Goal: Task Accomplishment & Management: Manage account settings

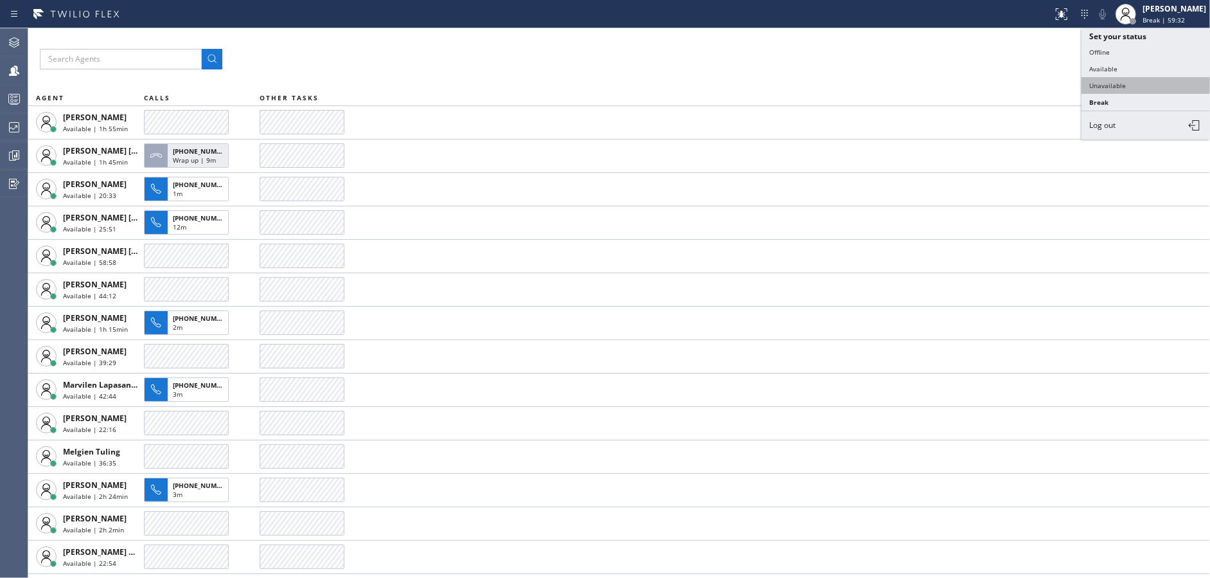
click at [1119, 84] on button "Unavailable" at bounding box center [1145, 85] width 129 height 17
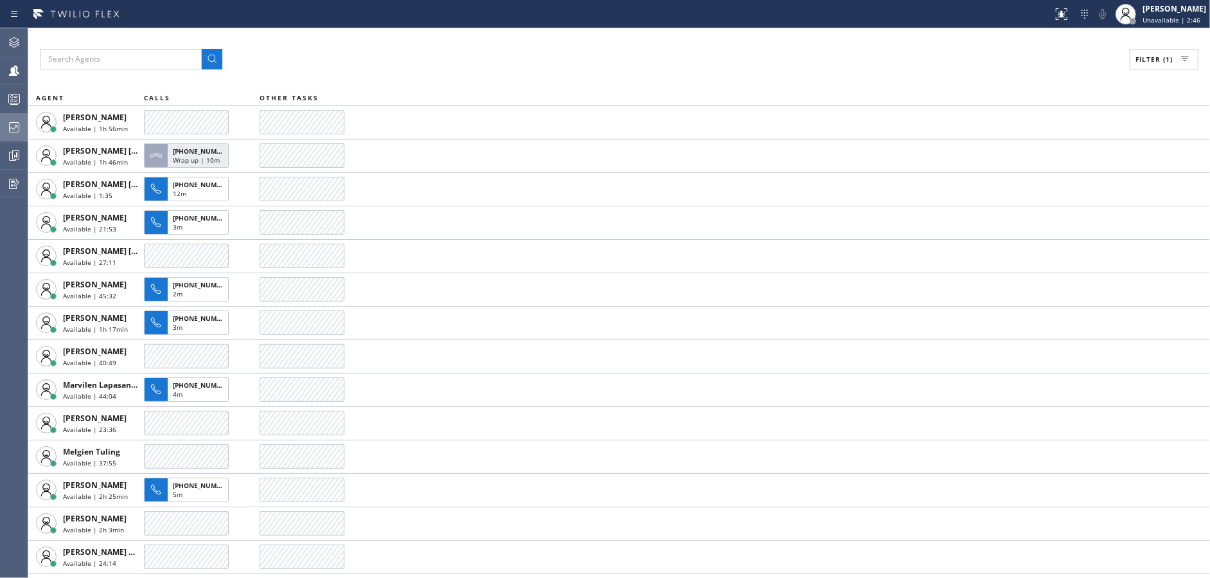
click at [3, 120] on div at bounding box center [14, 127] width 28 height 15
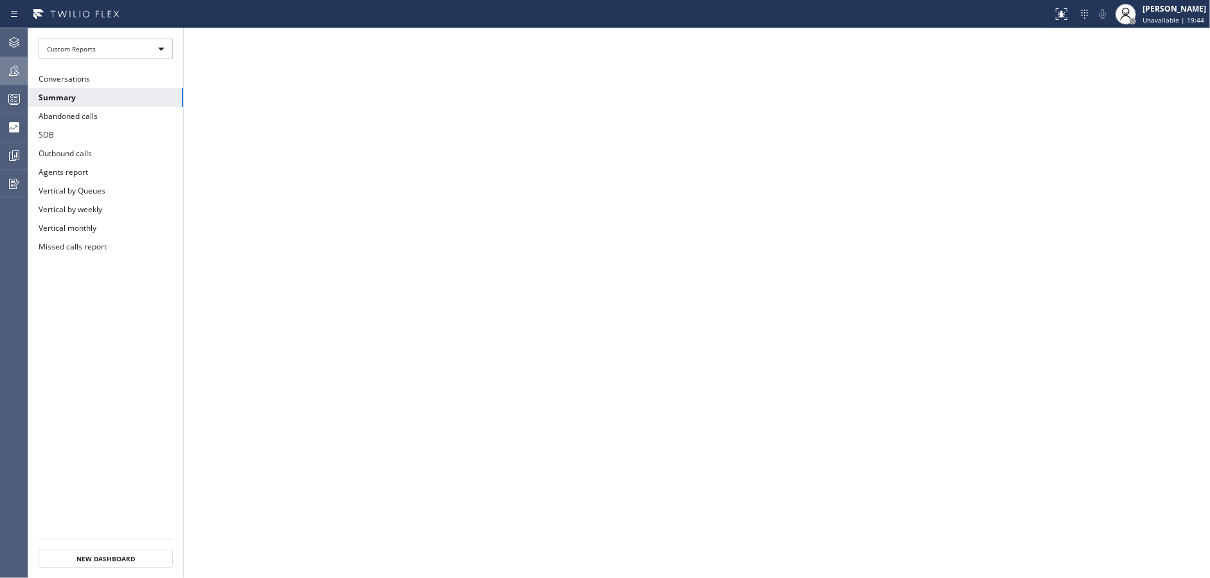
click at [8, 66] on icon at bounding box center [13, 70] width 15 height 15
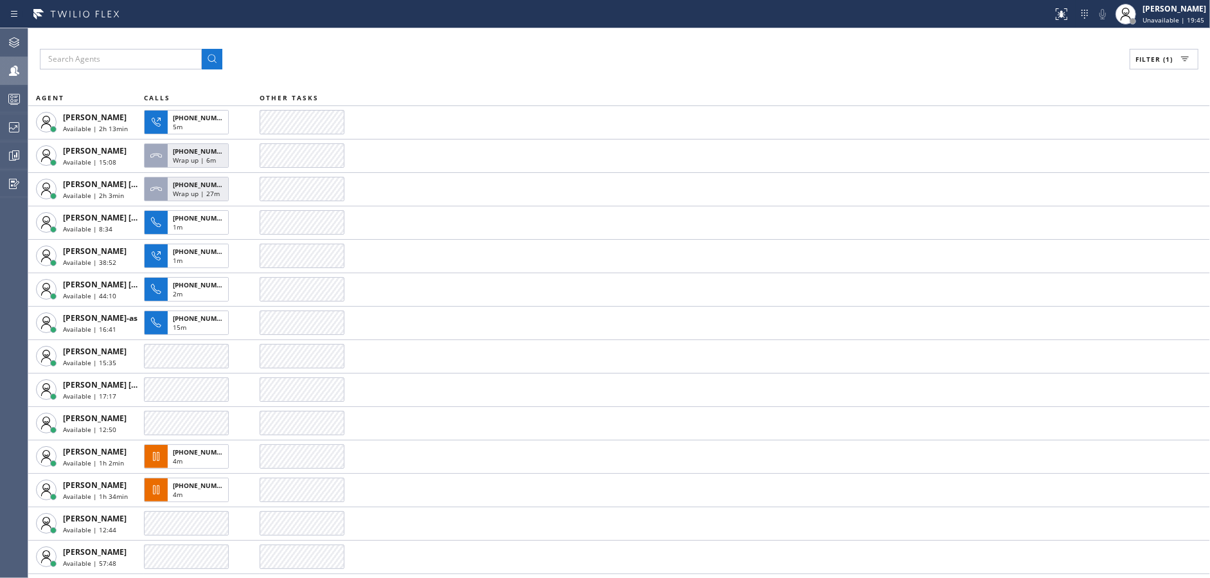
click at [1153, 58] on span "Filter (1)" at bounding box center [1153, 59] width 37 height 9
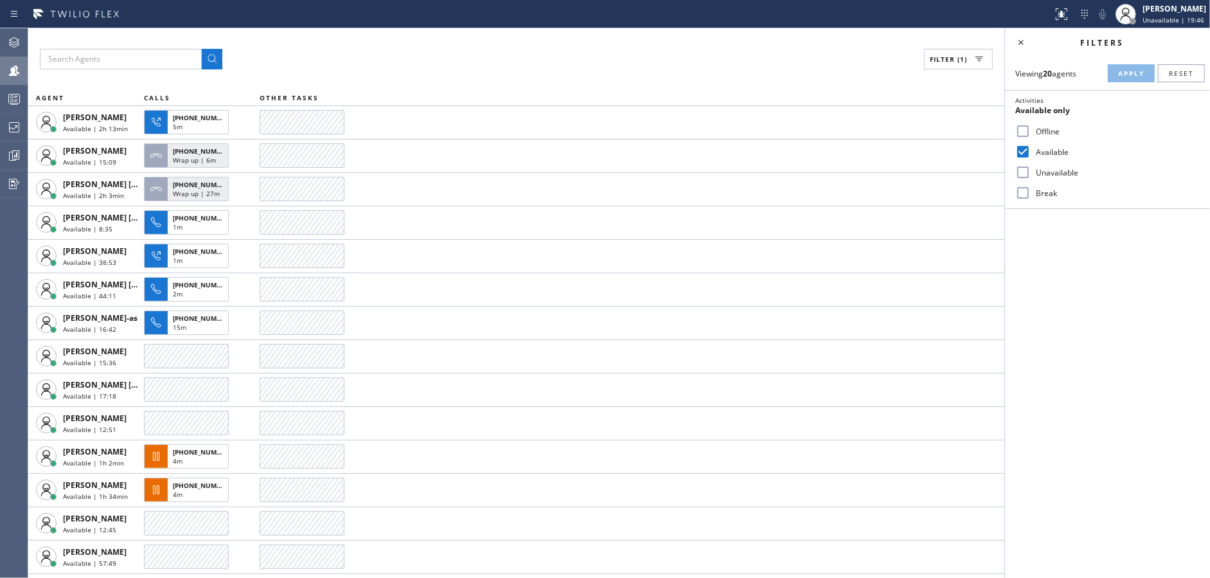
drag, startPoint x: 1018, startPoint y: 150, endPoint x: 1020, endPoint y: 196, distance: 46.3
click at [1019, 151] on input "Available" at bounding box center [1022, 151] width 15 height 15
checkbox input "false"
drag, startPoint x: 1020, startPoint y: 194, endPoint x: 1090, endPoint y: 108, distance: 111.4
click at [1020, 193] on input "Break" at bounding box center [1022, 192] width 15 height 15
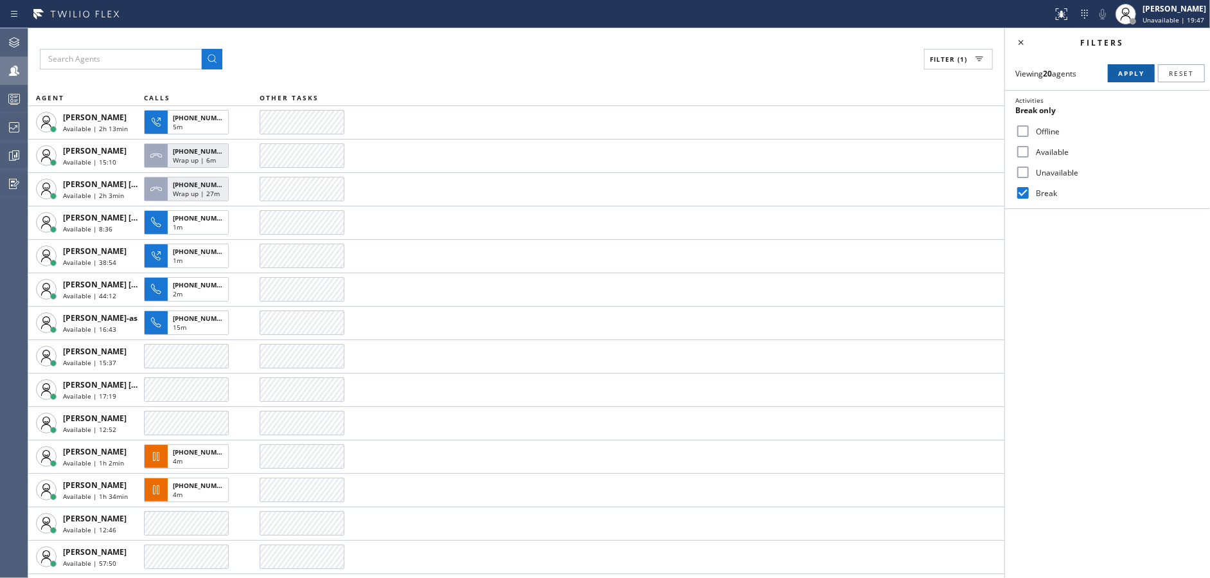
click at [1124, 79] on button "Apply" at bounding box center [1131, 73] width 47 height 18
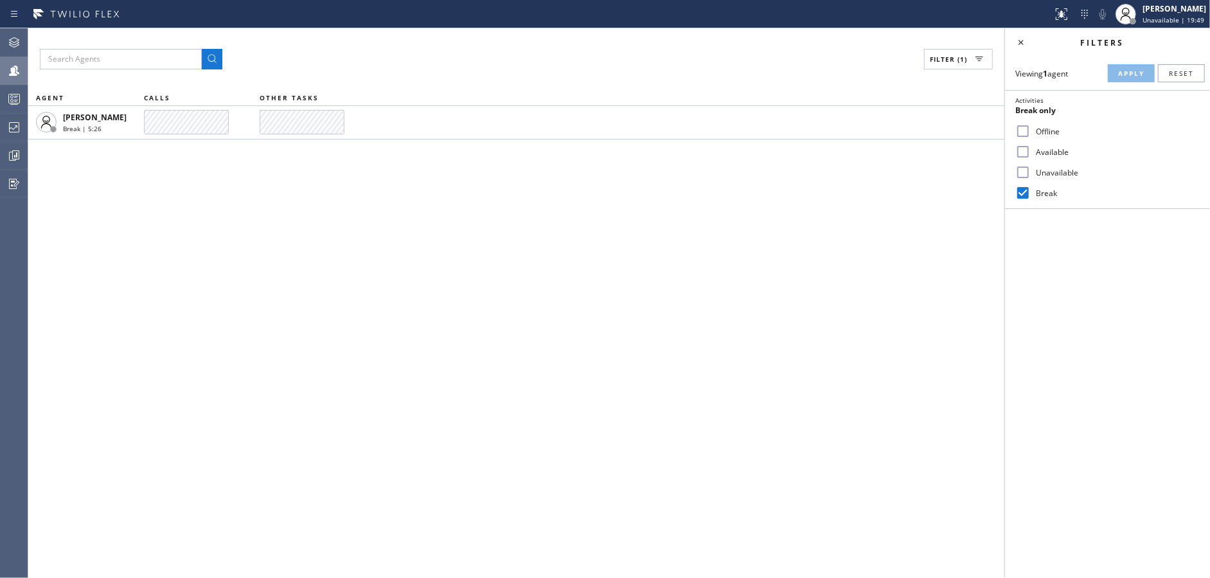
click at [1022, 195] on input "Break" at bounding box center [1022, 192] width 15 height 15
checkbox input "false"
drag, startPoint x: 1027, startPoint y: 153, endPoint x: 1044, endPoint y: 147, distance: 18.3
click at [1029, 152] on input "Available" at bounding box center [1022, 151] width 15 height 15
click at [1125, 70] on span "Apply" at bounding box center [1131, 73] width 26 height 9
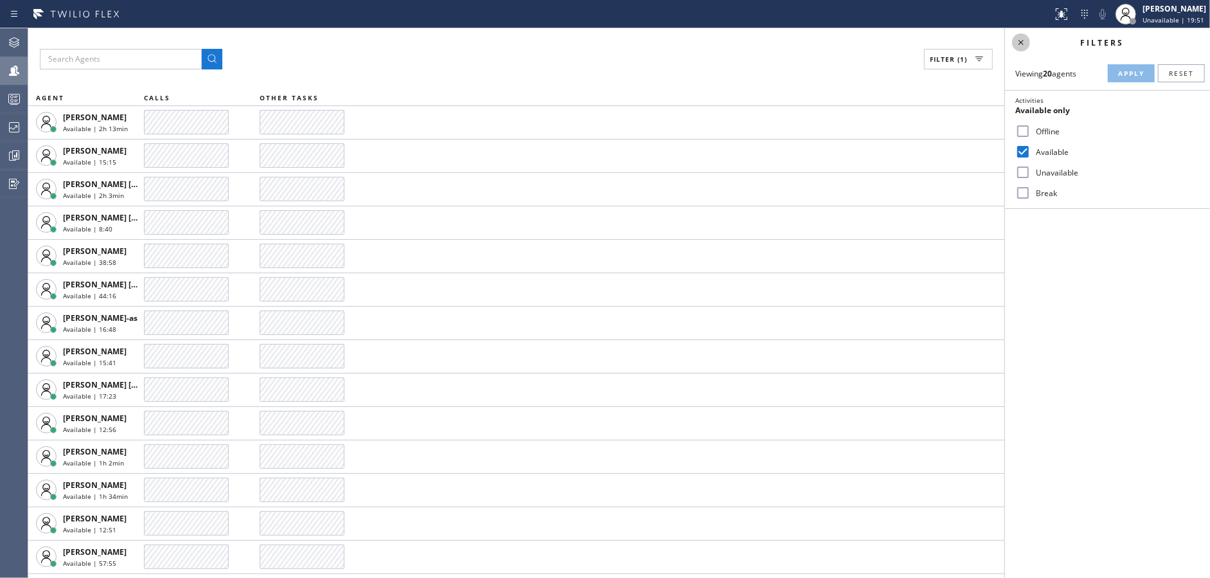
click at [1022, 42] on icon at bounding box center [1020, 42] width 15 height 15
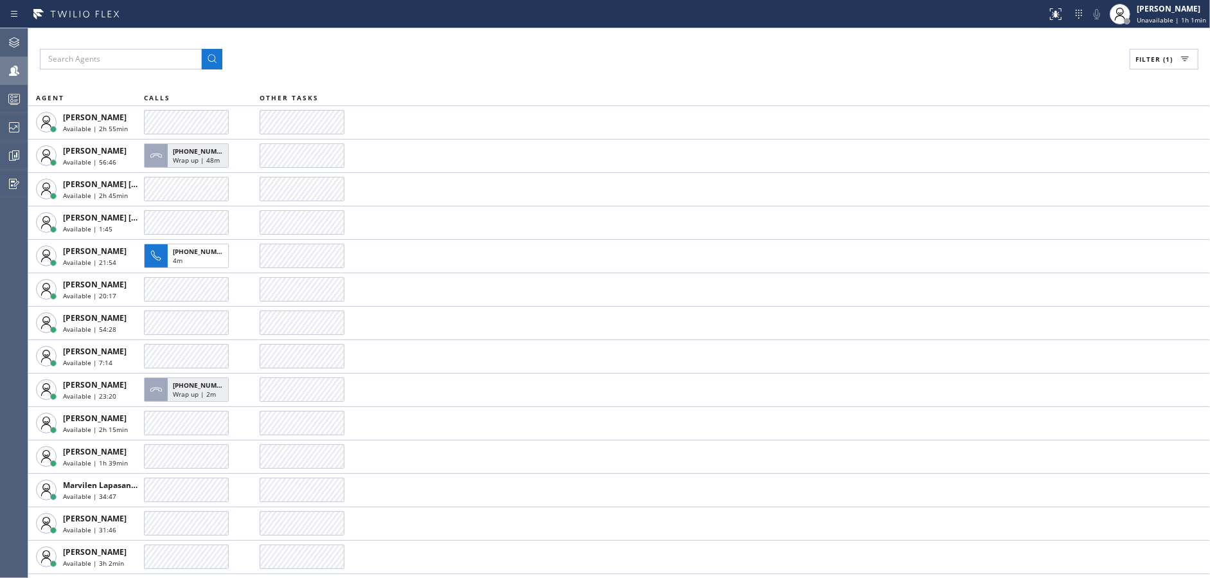
drag, startPoint x: 377, startPoint y: 44, endPoint x: 156, endPoint y: 81, distance: 223.4
click at [374, 43] on div "Filter (1) AGENT CALLS OTHER TASKS [PERSON_NAME] Available | 2h 55min [PERSON_N…" at bounding box center [619, 302] width 1182 height 549
click at [12, 130] on icon at bounding box center [13, 127] width 15 height 15
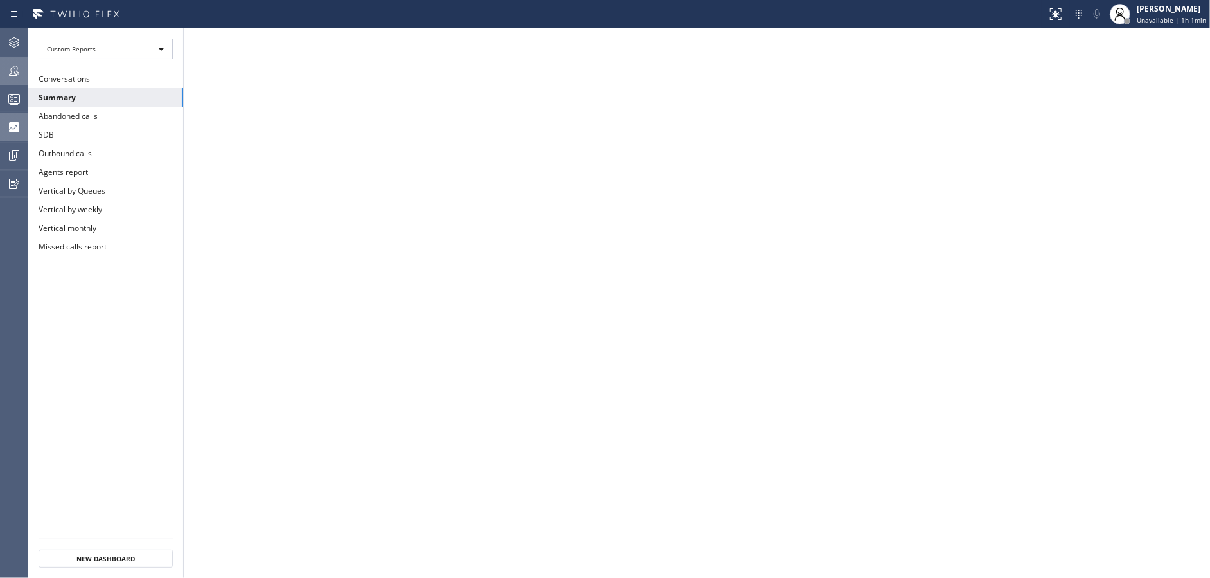
click at [0, 73] on div at bounding box center [14, 70] width 28 height 15
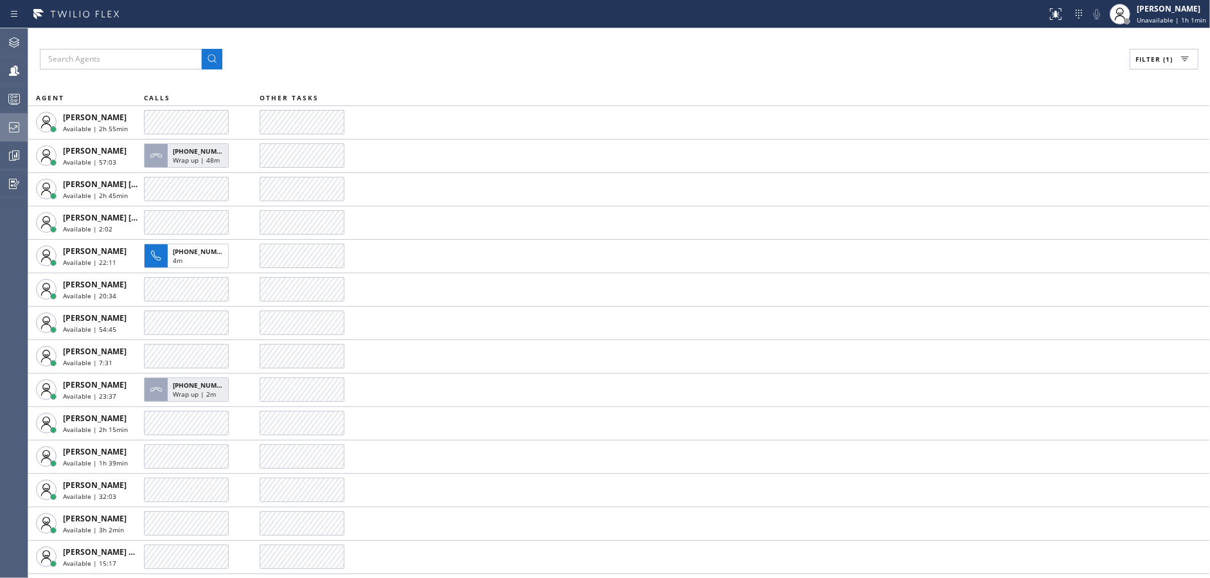
click at [0, 130] on div at bounding box center [14, 127] width 28 height 15
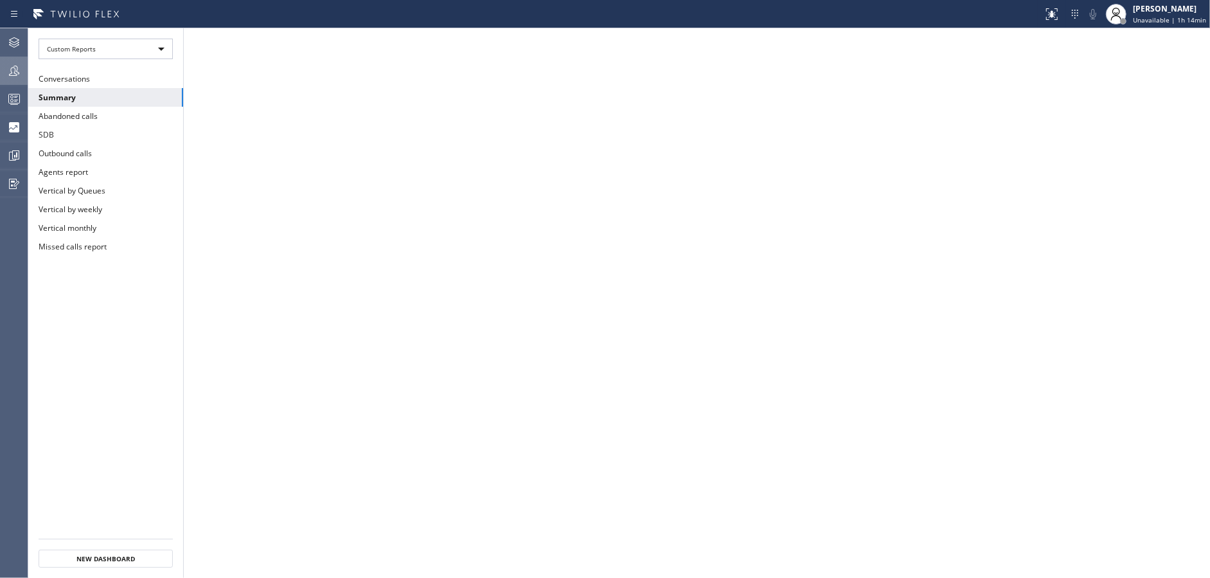
click at [3, 63] on div at bounding box center [14, 70] width 28 height 15
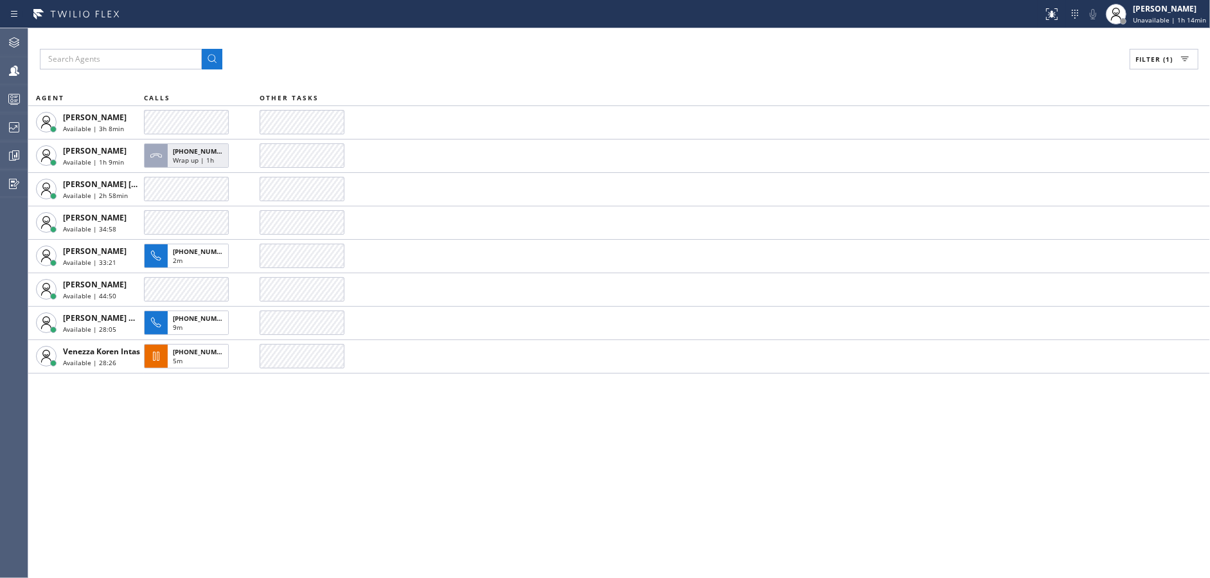
click at [1174, 63] on button "Filter (1)" at bounding box center [1164, 59] width 69 height 21
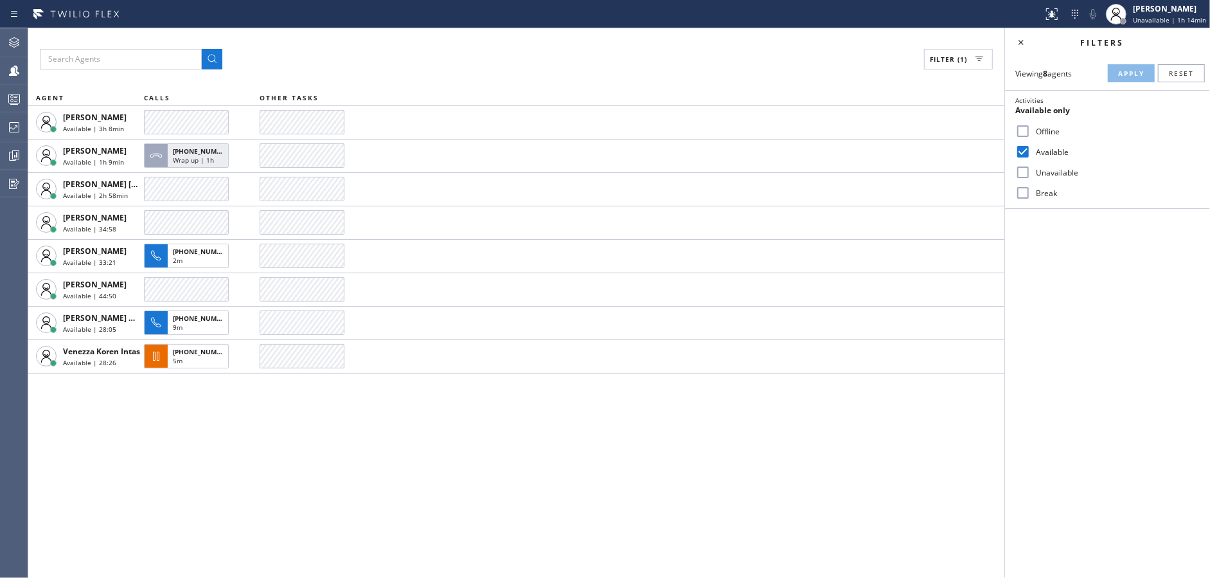
click at [1023, 147] on input "Available" at bounding box center [1022, 151] width 15 height 15
checkbox input "false"
drag, startPoint x: 1023, startPoint y: 189, endPoint x: 1116, endPoint y: 86, distance: 138.7
click at [1027, 187] on input "Break" at bounding box center [1022, 192] width 15 height 15
click at [1131, 63] on div "Viewing 8 agents Apply Reset Activities Break only Offline Available Unavailabl…" at bounding box center [1107, 133] width 205 height 152
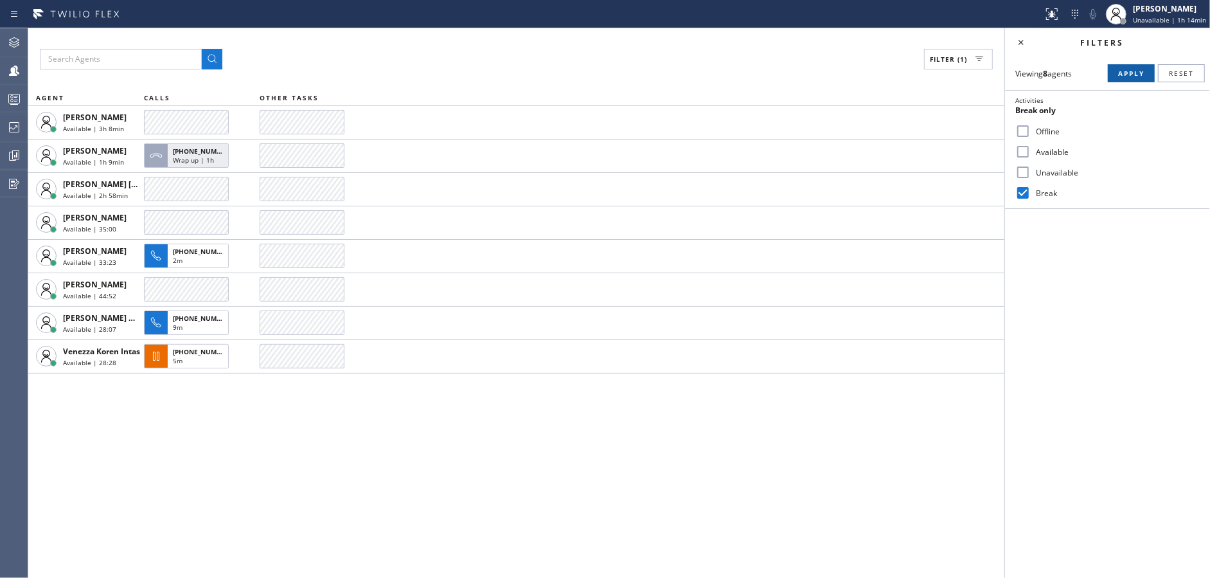
click at [1128, 72] on span "Apply" at bounding box center [1131, 73] width 26 height 9
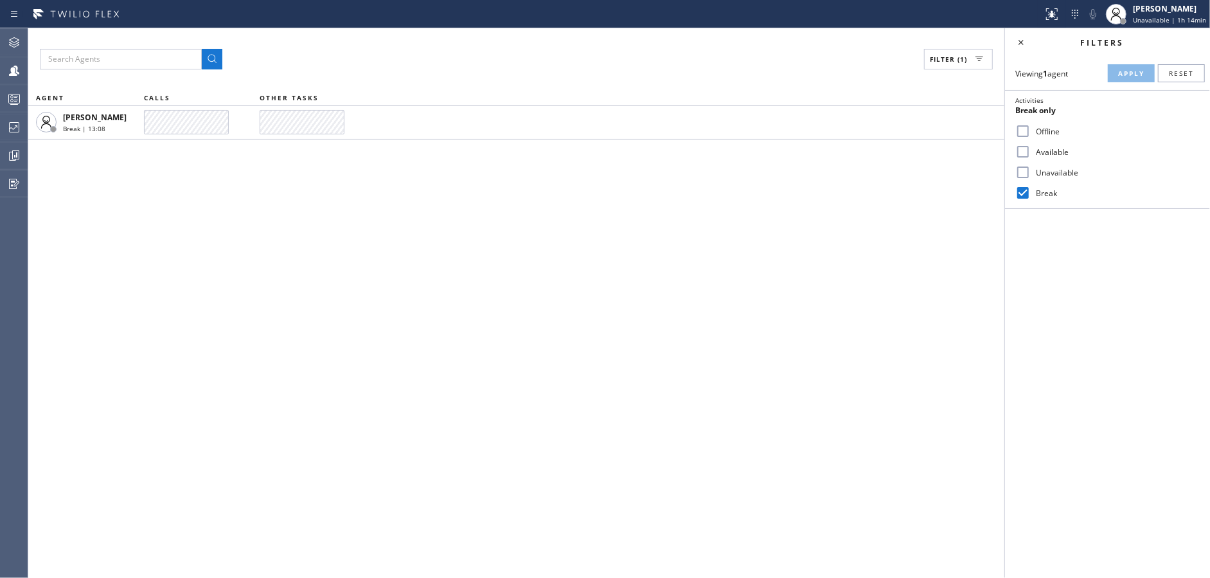
drag, startPoint x: 1015, startPoint y: 196, endPoint x: 1017, endPoint y: 174, distance: 22.0
click at [1015, 195] on input "Break" at bounding box center [1022, 192] width 15 height 15
checkbox input "false"
drag, startPoint x: 1015, startPoint y: 170, endPoint x: 1132, endPoint y: 102, distance: 135.9
click at [1017, 169] on input "Unavailable" at bounding box center [1022, 171] width 15 height 15
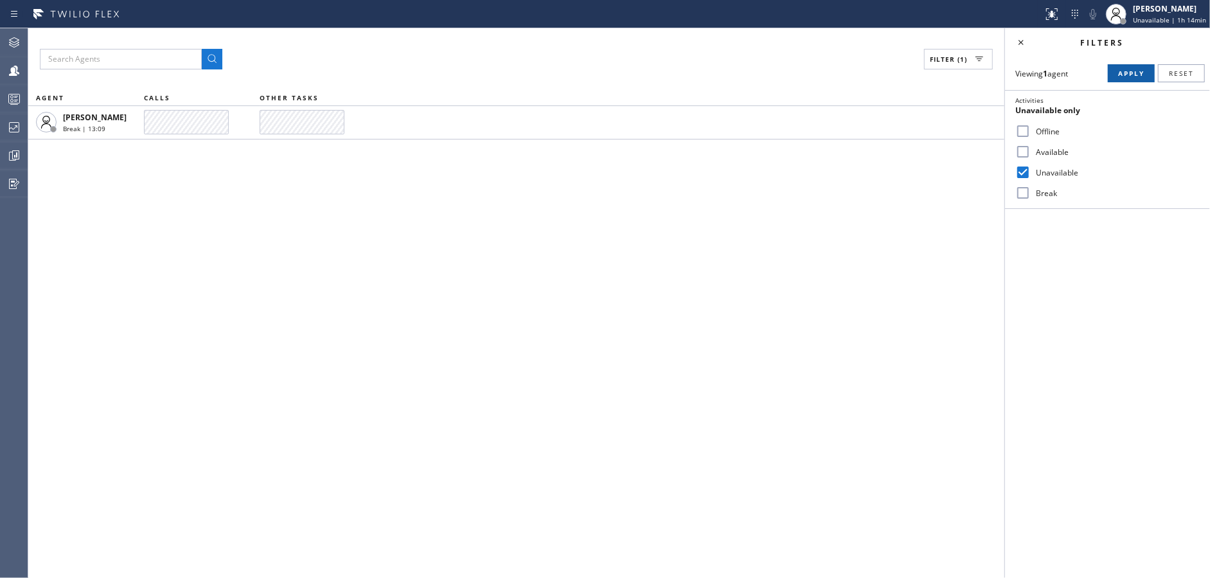
click at [1142, 76] on span "Apply" at bounding box center [1131, 73] width 26 height 9
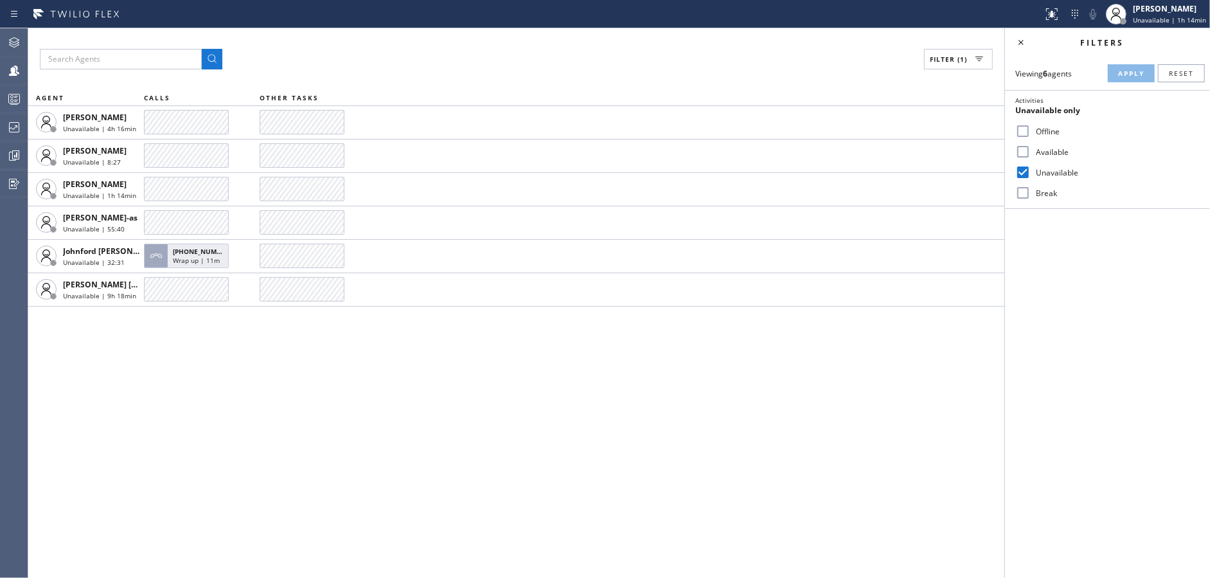
drag, startPoint x: 1020, startPoint y: 176, endPoint x: 1023, endPoint y: 163, distance: 13.1
click at [1020, 175] on input "Unavailable" at bounding box center [1022, 171] width 15 height 15
checkbox input "false"
click at [1023, 157] on input "Available" at bounding box center [1022, 151] width 15 height 15
checkbox input "true"
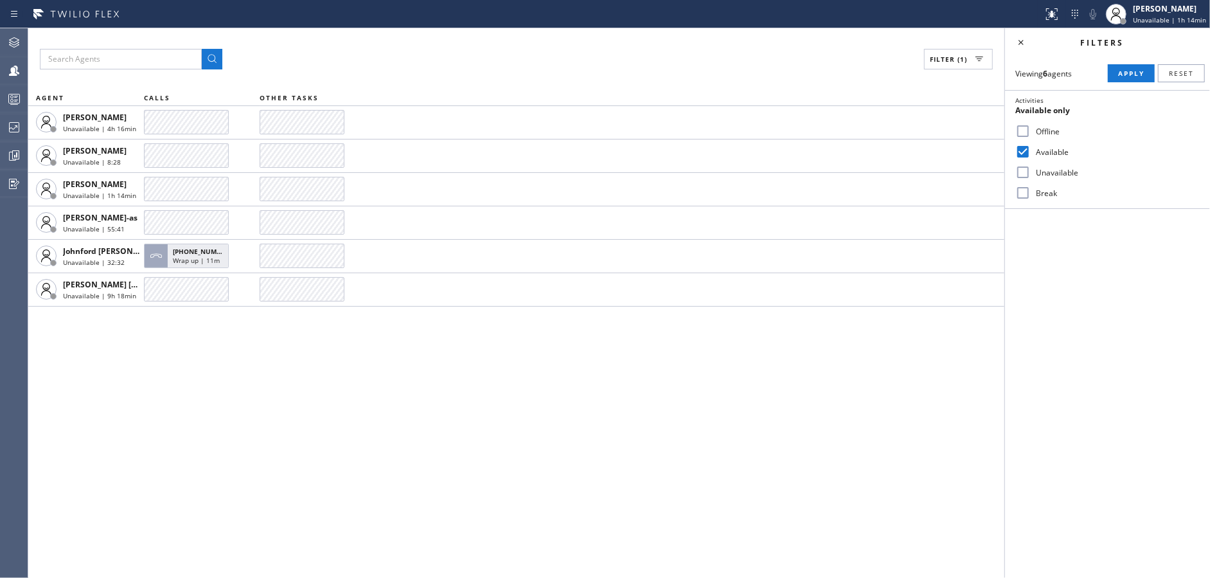
click at [1028, 200] on div "Break" at bounding box center [1107, 192] width 205 height 21
click at [1020, 195] on input "Break" at bounding box center [1022, 192] width 15 height 15
checkbox input "true"
drag, startPoint x: 1128, startPoint y: 74, endPoint x: 1085, endPoint y: 62, distance: 44.1
click at [1126, 73] on span "Apply" at bounding box center [1131, 73] width 26 height 9
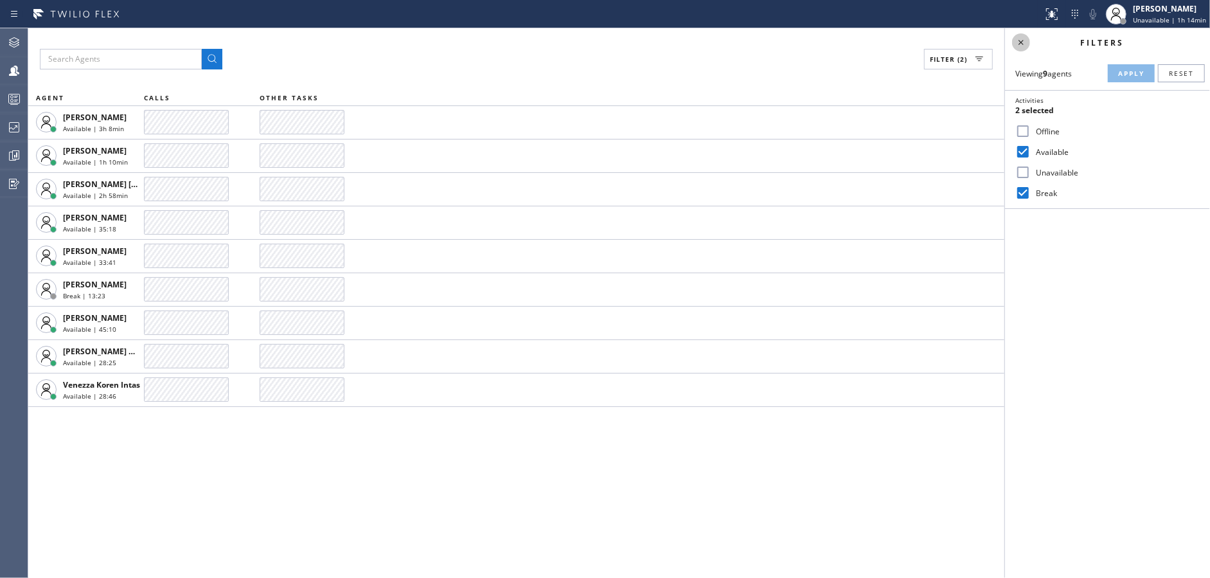
click at [1023, 41] on icon at bounding box center [1020, 42] width 15 height 15
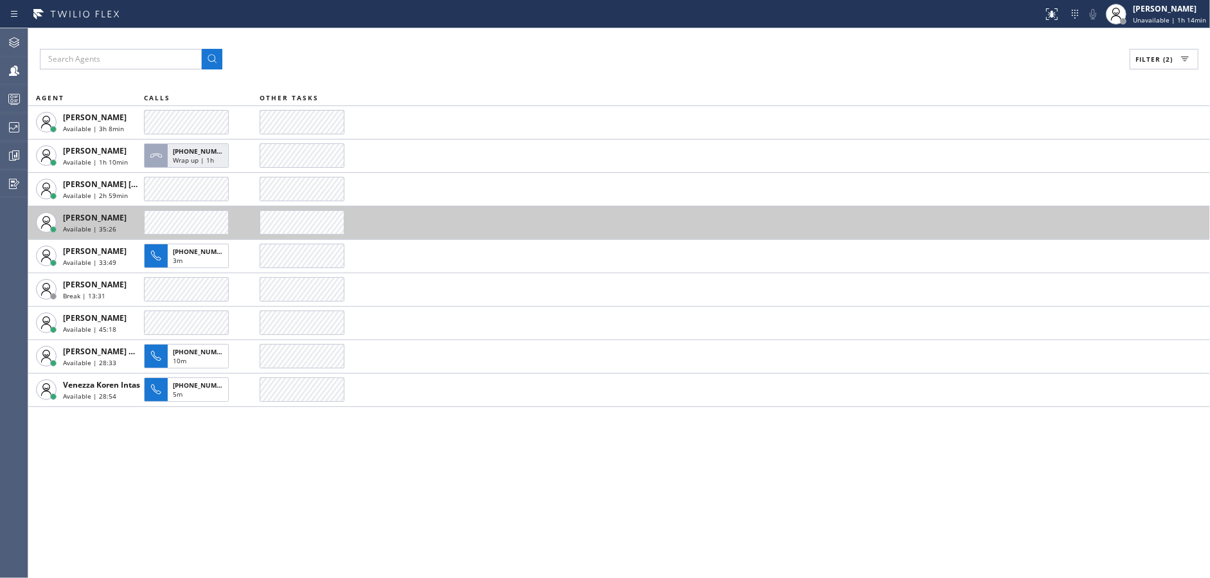
click at [468, 209] on td at bounding box center [735, 222] width 950 height 33
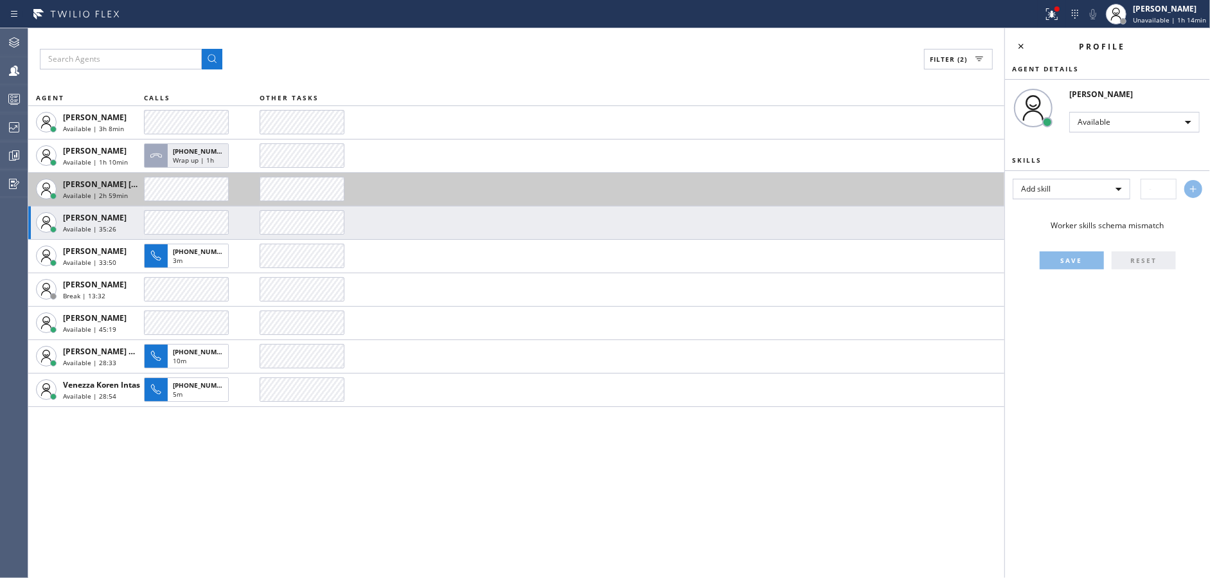
click at [468, 192] on td at bounding box center [632, 188] width 745 height 33
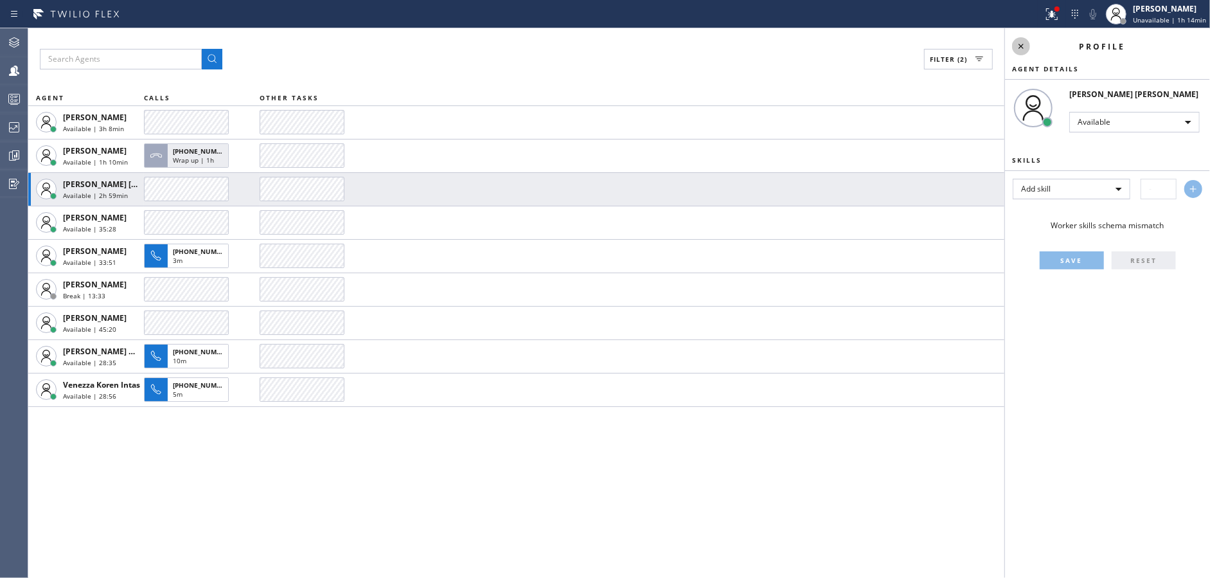
drag, startPoint x: 1025, startPoint y: 40, endPoint x: 1053, endPoint y: 22, distance: 33.5
click at [1026, 40] on icon at bounding box center [1020, 46] width 15 height 15
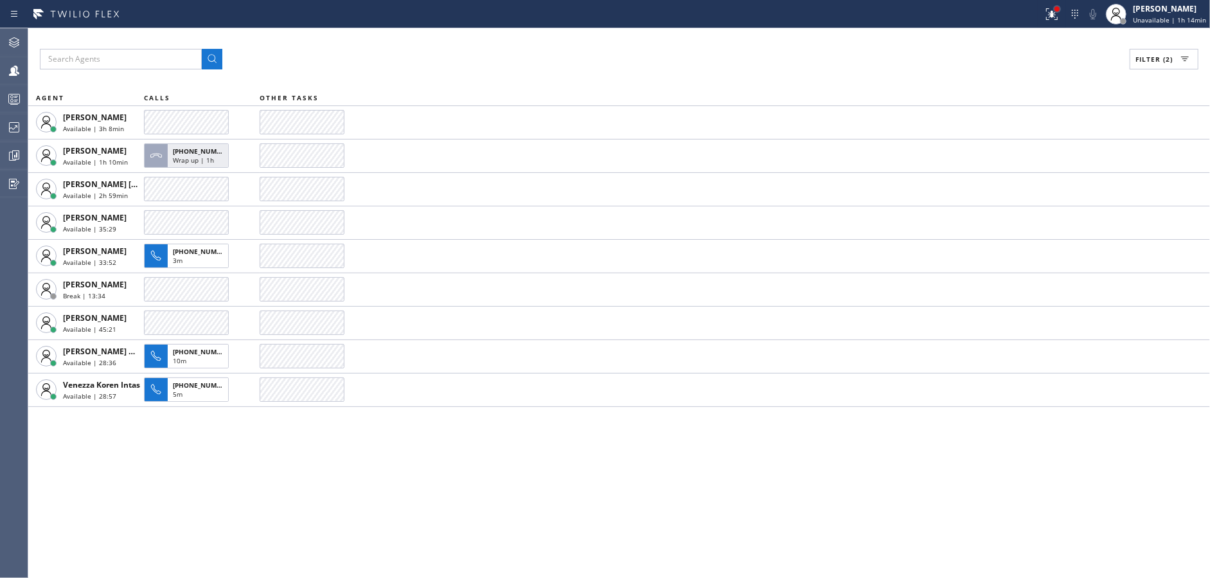
click at [1058, 12] on div at bounding box center [1057, 9] width 8 height 8
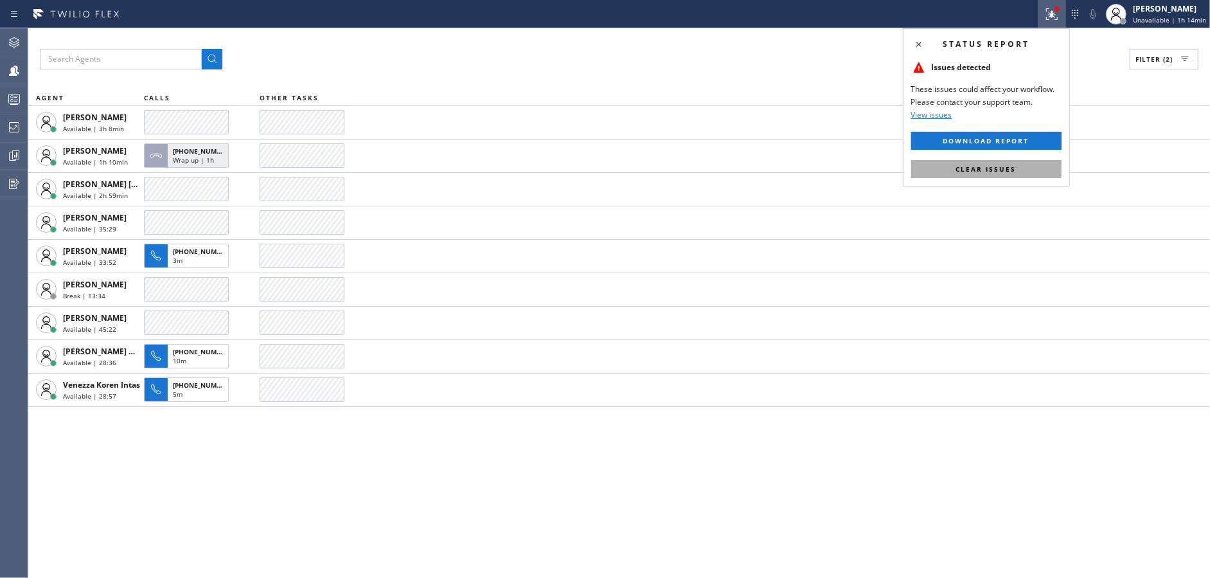
click at [994, 168] on span "Clear issues" at bounding box center [986, 168] width 60 height 9
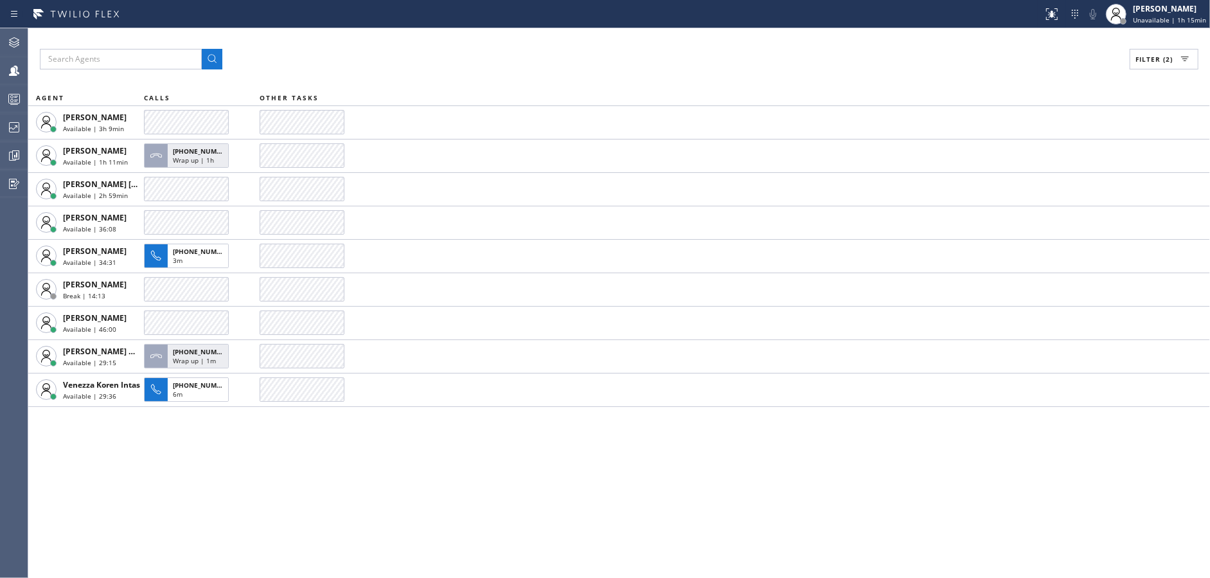
click at [417, 43] on div "Filter (2) AGENT CALLS OTHER TASKS [PERSON_NAME] Available | 3h 9min [PERSON_NA…" at bounding box center [619, 302] width 1182 height 549
click at [302, 534] on div "Filter (2) AGENT CALLS OTHER TASKS [PERSON_NAME] Available | 3h 9min [PERSON_NA…" at bounding box center [619, 302] width 1182 height 549
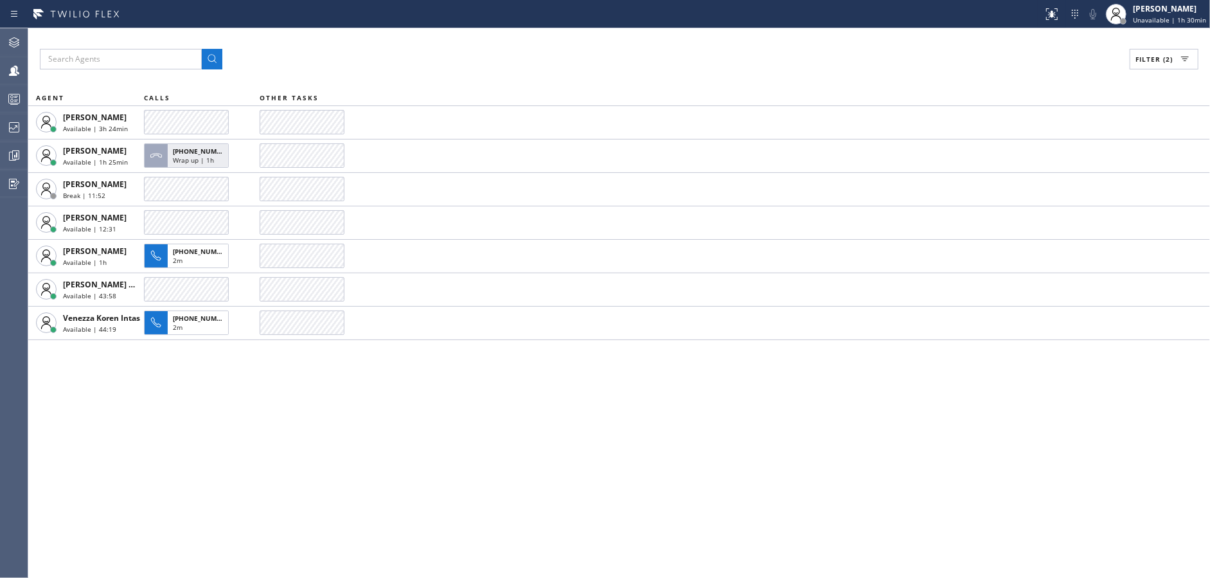
click at [335, 468] on div "Filter (2) AGENT CALLS OTHER TASKS [PERSON_NAME] Available | 3h 24min [PERSON_N…" at bounding box center [619, 302] width 1182 height 549
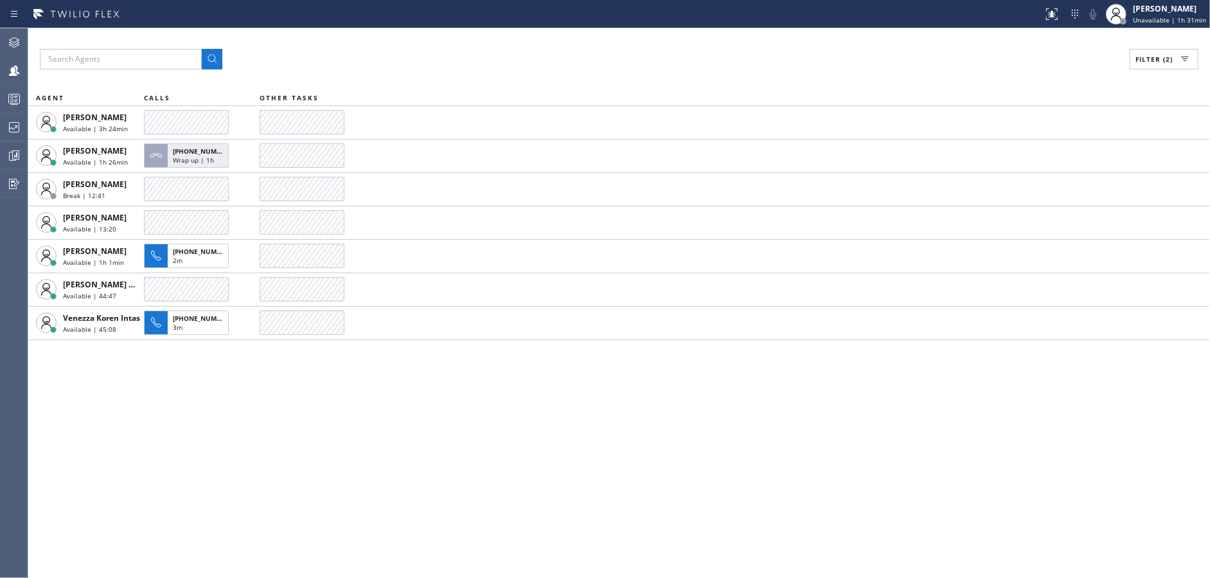
click at [335, 468] on div "Filter (2) AGENT CALLS OTHER TASKS [PERSON_NAME] Available | 3h 24min [PERSON_N…" at bounding box center [619, 302] width 1182 height 549
click at [335, 468] on div "Filter (2) AGENT CALLS OTHER TASKS [PERSON_NAME] Available | 3h 25min [PERSON_N…" at bounding box center [619, 302] width 1182 height 549
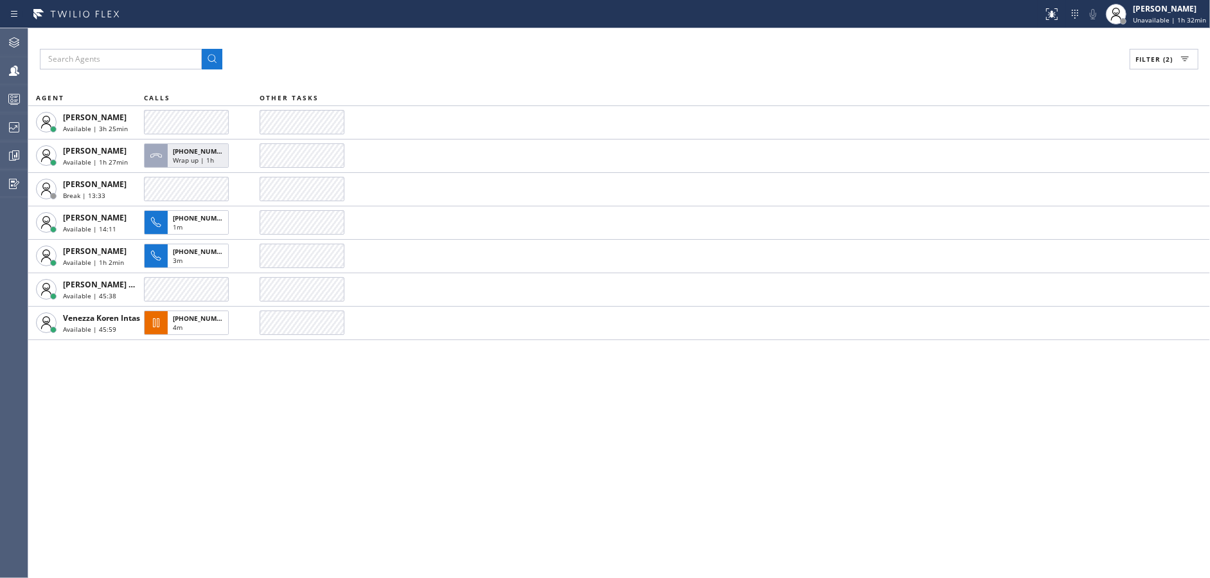
click at [335, 468] on div "Filter (2) AGENT CALLS OTHER TASKS [PERSON_NAME] Available | 3h 25min [PERSON_N…" at bounding box center [619, 302] width 1182 height 549
drag, startPoint x: 398, startPoint y: 445, endPoint x: 674, endPoint y: 289, distance: 316.5
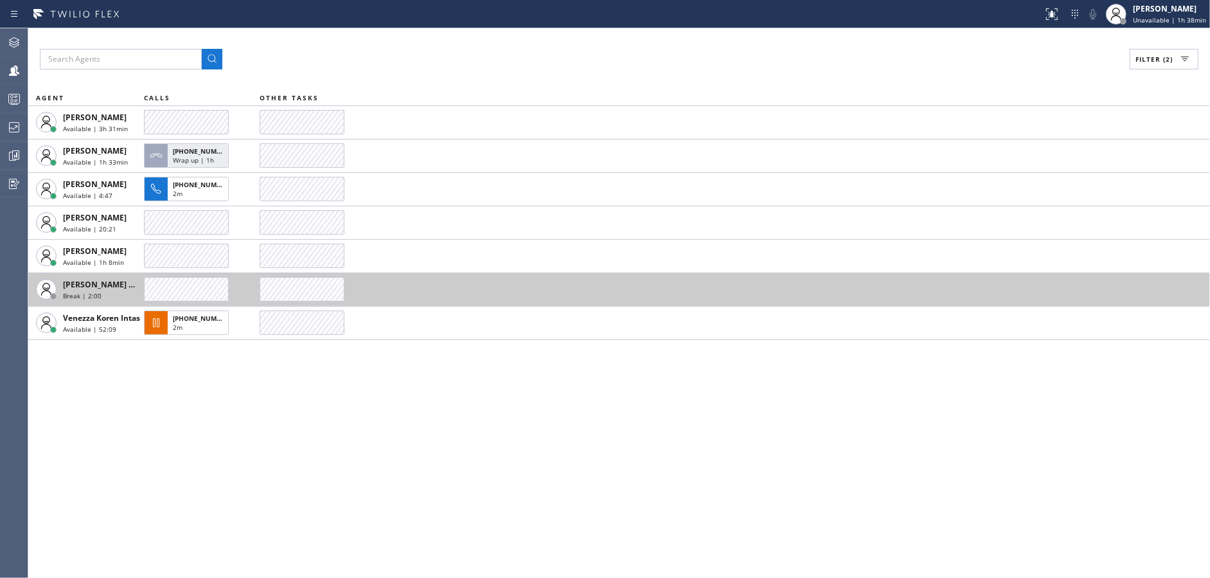
click at [398, 444] on div "Filter (2) AGENT CALLS OTHER TASKS [PERSON_NAME] Available | 3h 31min [PERSON_N…" at bounding box center [619, 302] width 1182 height 549
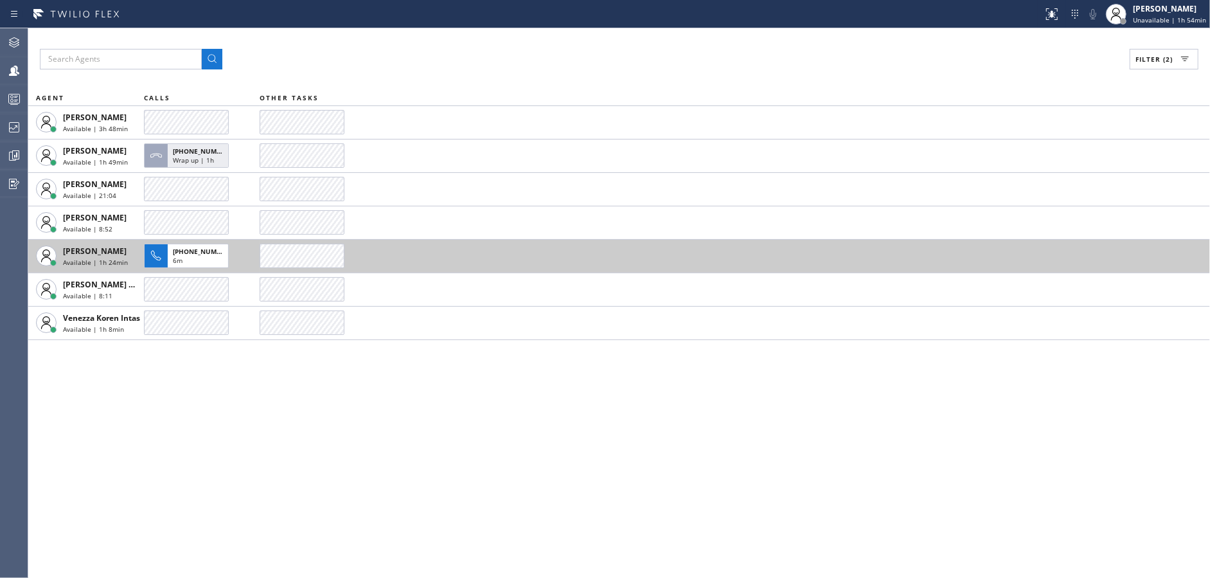
drag, startPoint x: 209, startPoint y: 467, endPoint x: 67, endPoint y: 260, distance: 251.3
click at [210, 463] on div "Filter (2) AGENT CALLS OTHER TASKS [PERSON_NAME] Available | 3h 48min [PERSON_N…" at bounding box center [619, 302] width 1182 height 549
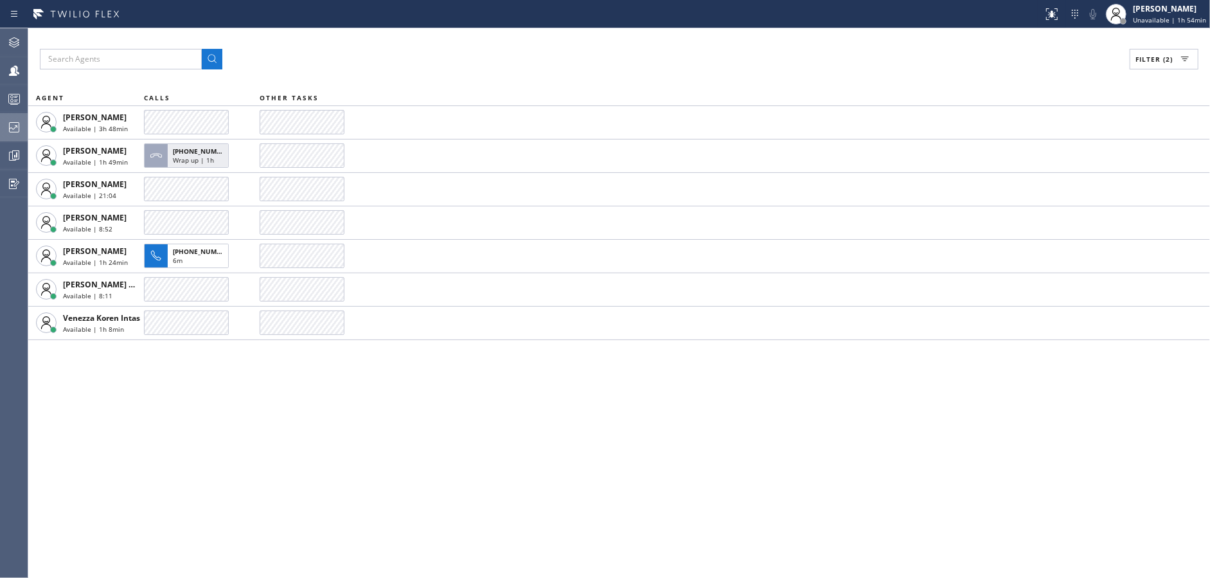
click at [3, 130] on div at bounding box center [14, 127] width 28 height 15
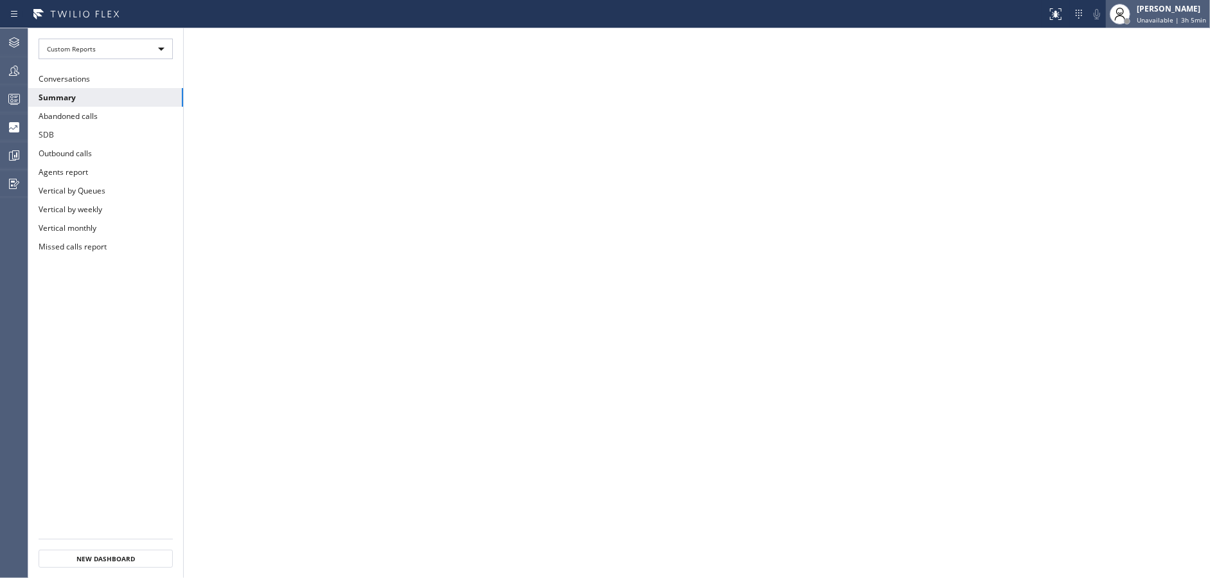
click at [1149, 19] on span "Unavailable | 3h 5min" at bounding box center [1171, 19] width 69 height 9
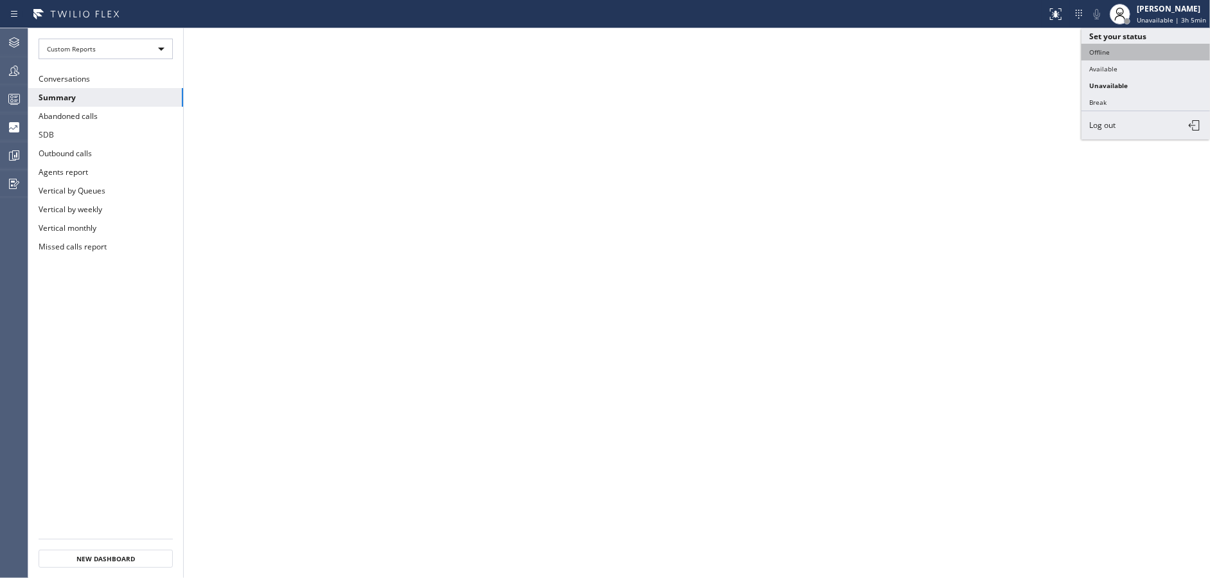
click at [1133, 58] on button "Offline" at bounding box center [1145, 52] width 129 height 17
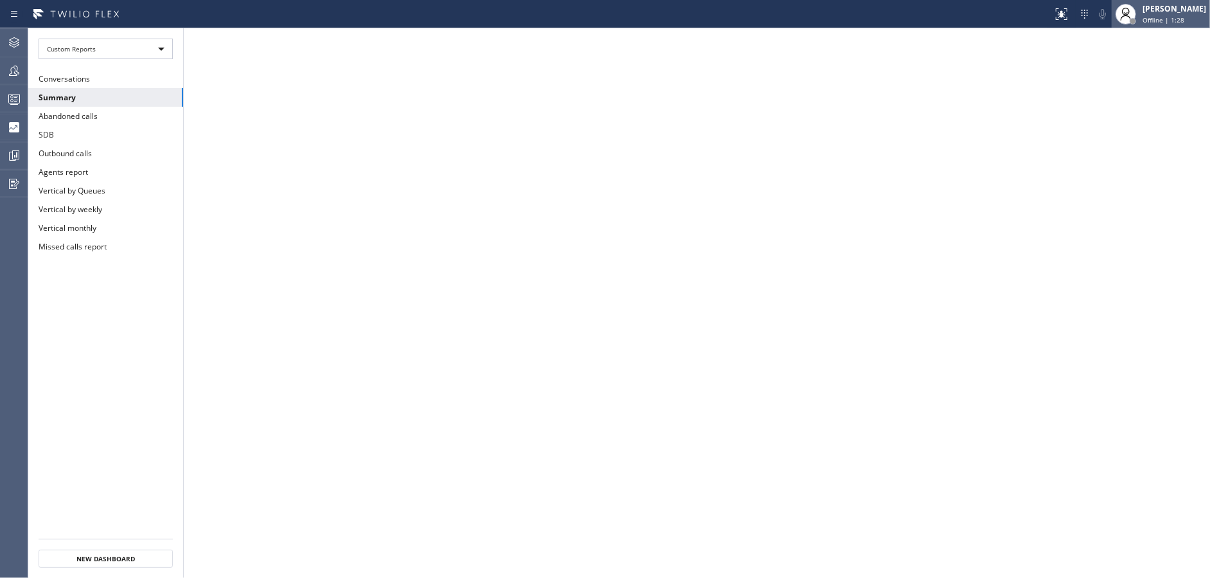
click at [1177, 22] on span "Offline | 1:28" at bounding box center [1163, 19] width 42 height 9
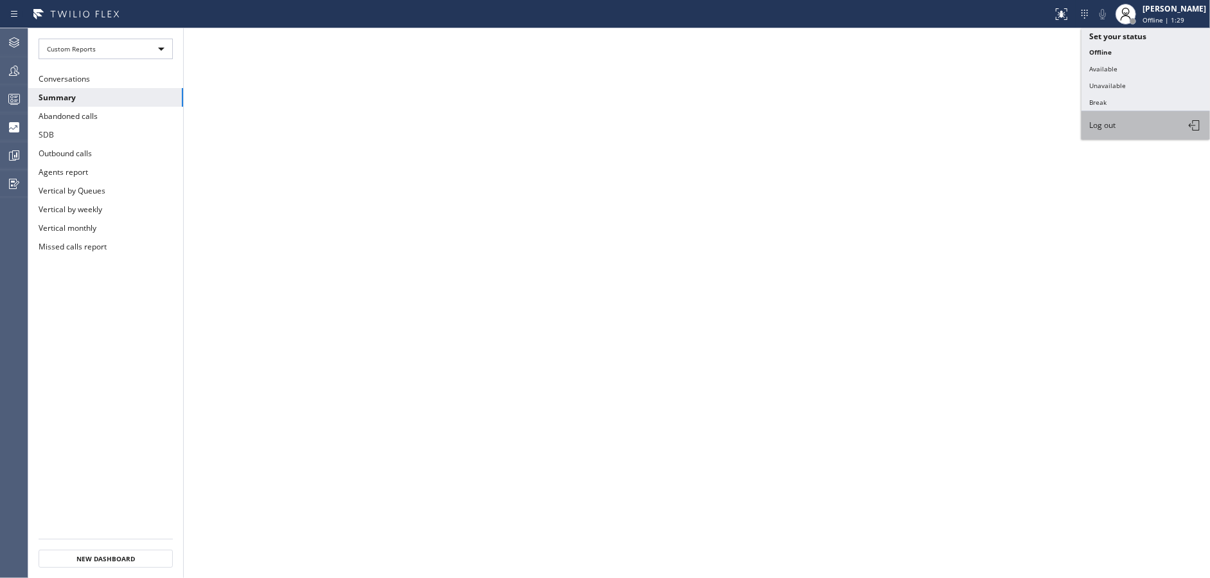
click at [1124, 112] on button "Log out" at bounding box center [1145, 125] width 129 height 28
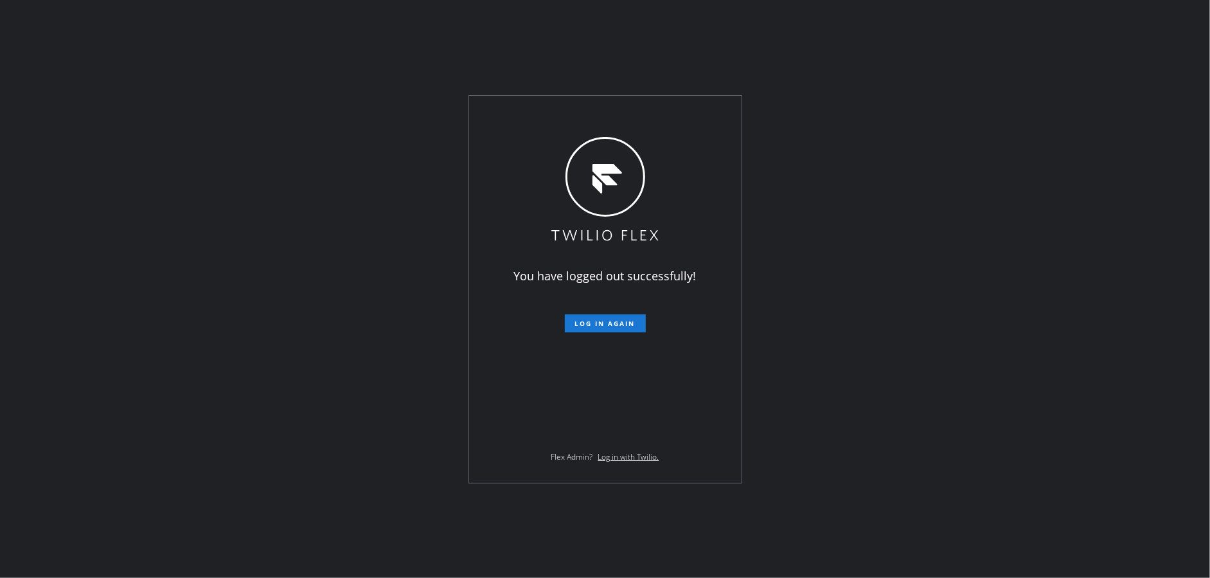
click at [288, 346] on div "You have logged out successfully! Log in again Flex Admin? Log in with Twilio." at bounding box center [605, 289] width 1210 height 578
